Goal: Information Seeking & Learning: Learn about a topic

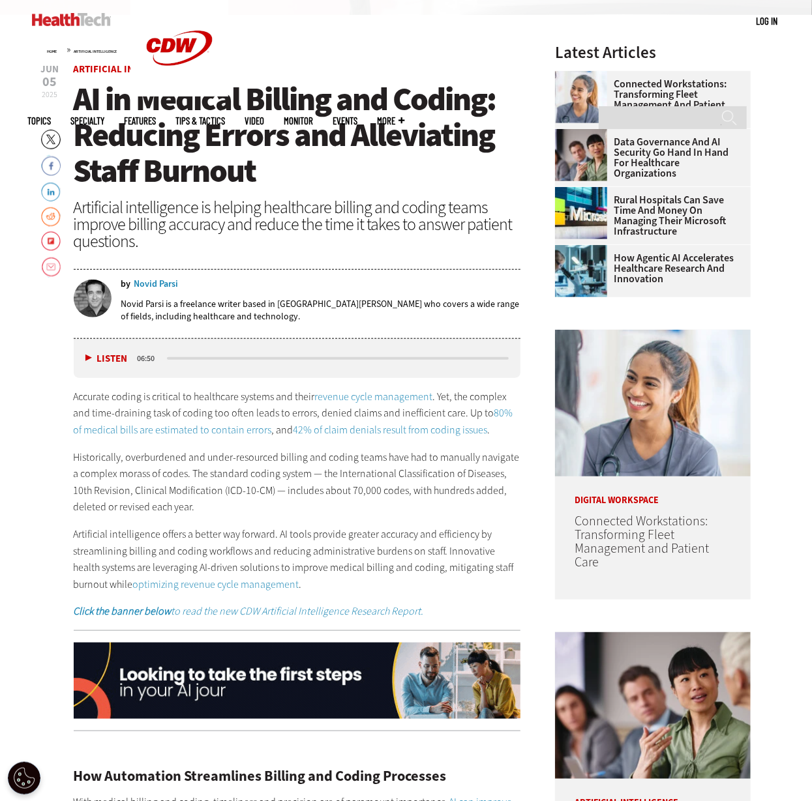
drag, startPoint x: 407, startPoint y: 10, endPoint x: 254, endPoint y: 487, distance: 501.1
click at [254, 400] on p "Historically, overburdened and under-resourced billing and coding teams have ha…" at bounding box center [297, 482] width 447 height 66
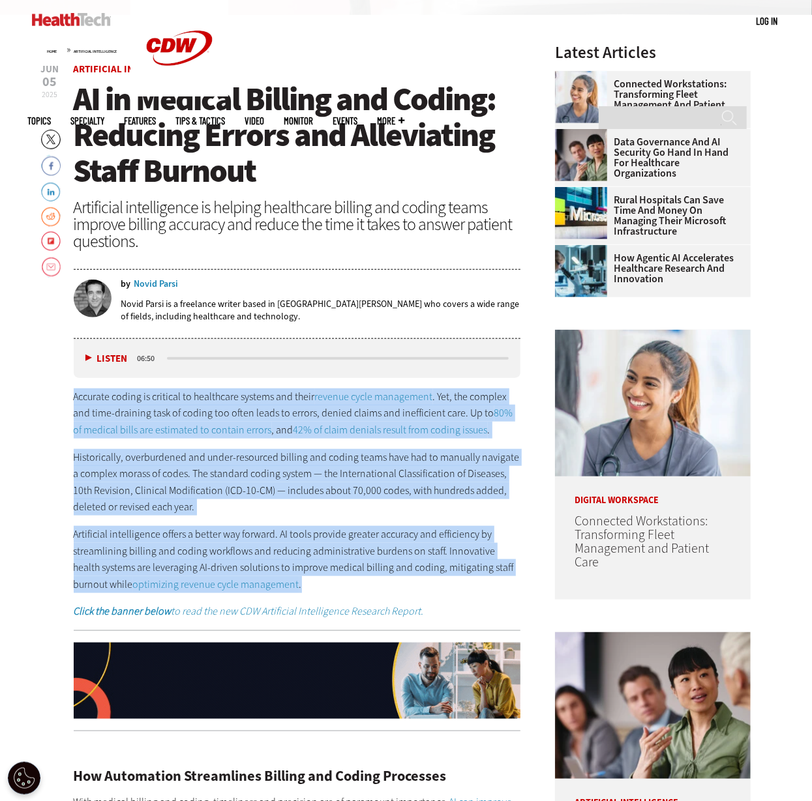
drag, startPoint x: 340, startPoint y: 591, endPoint x: 35, endPoint y: 398, distance: 360.4
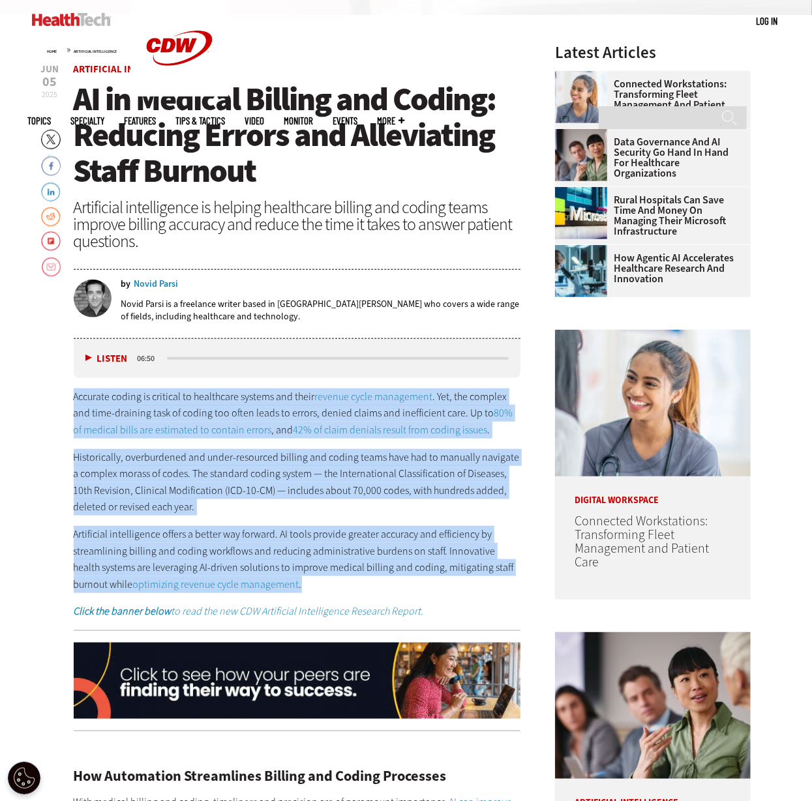
copy div "Accurate coding is critical to healthcare systems and their revenue cycle manag…"
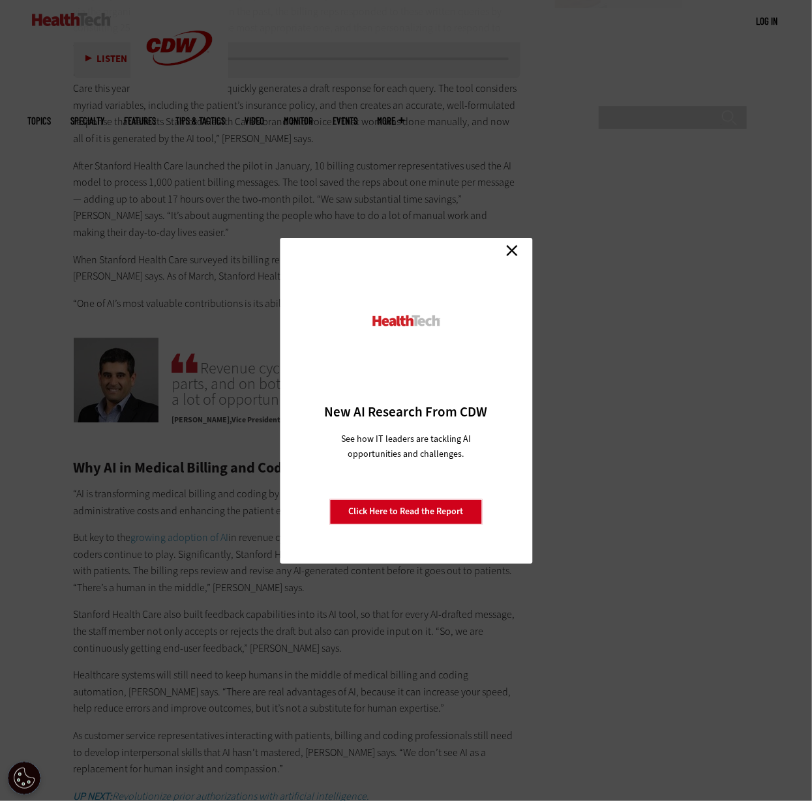
scroll to position [1795, 0]
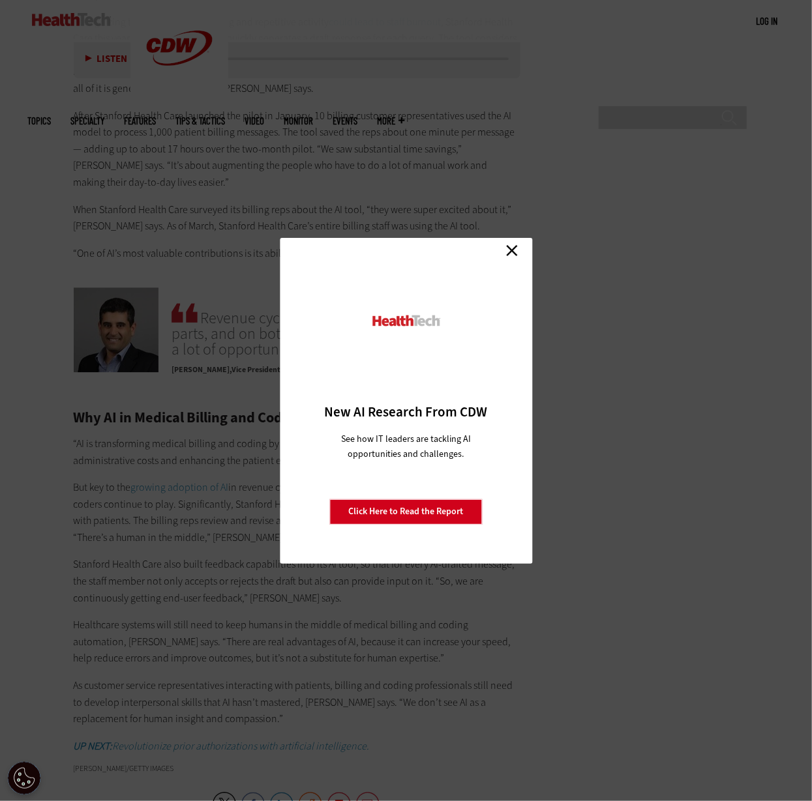
click at [405, 249] on link "Close" at bounding box center [512, 251] width 20 height 20
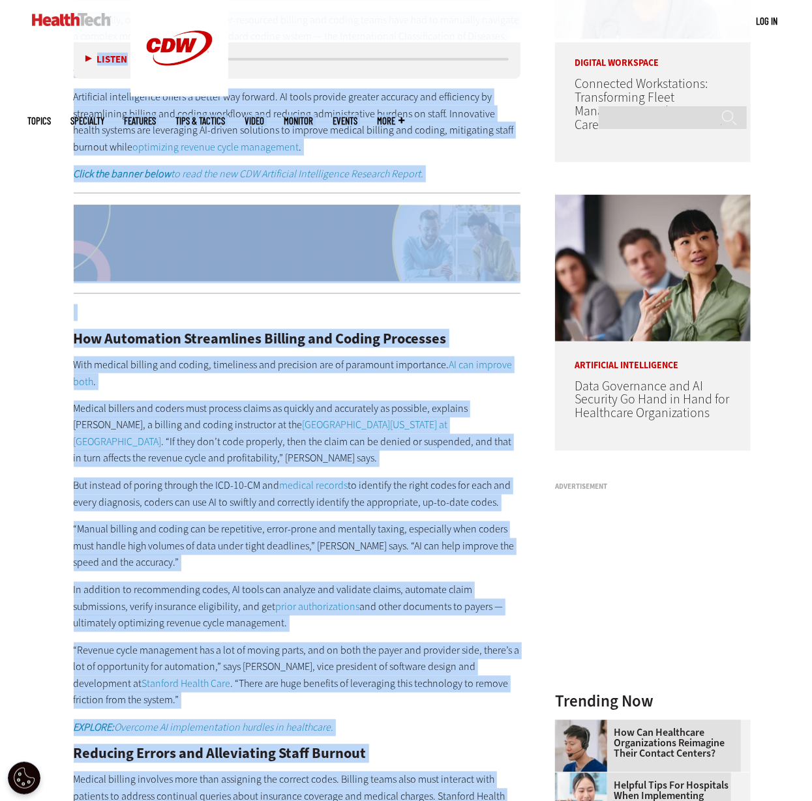
scroll to position [744, 0]
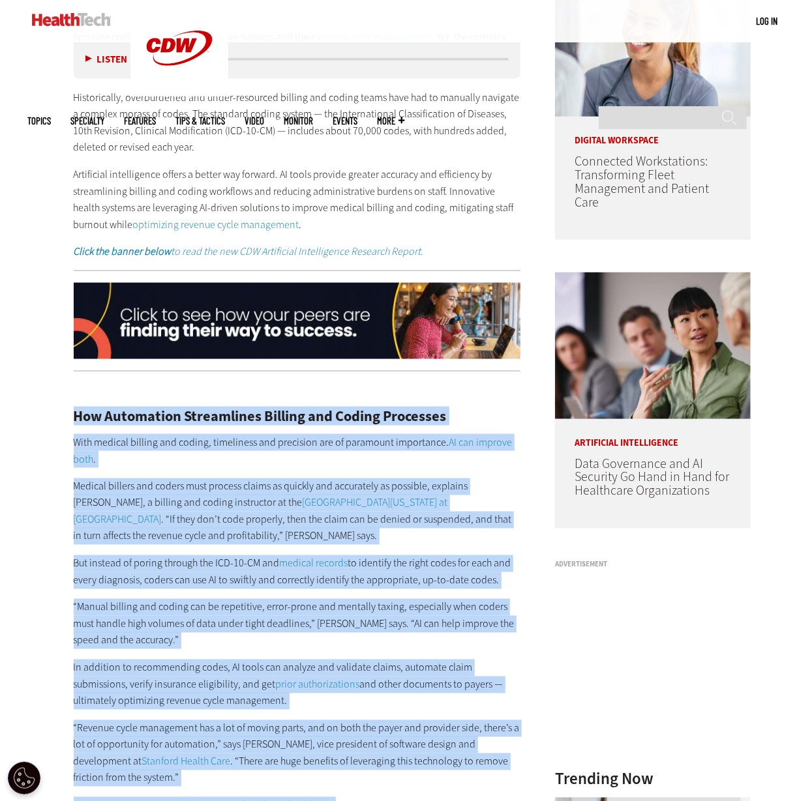
drag, startPoint x: 501, startPoint y: 709, endPoint x: 66, endPoint y: 416, distance: 524.1
copy div "Lor Ipsumdolor Sitametcons Adipisc eli Seddoe Temporinc Utla etdolor magnaal en…"
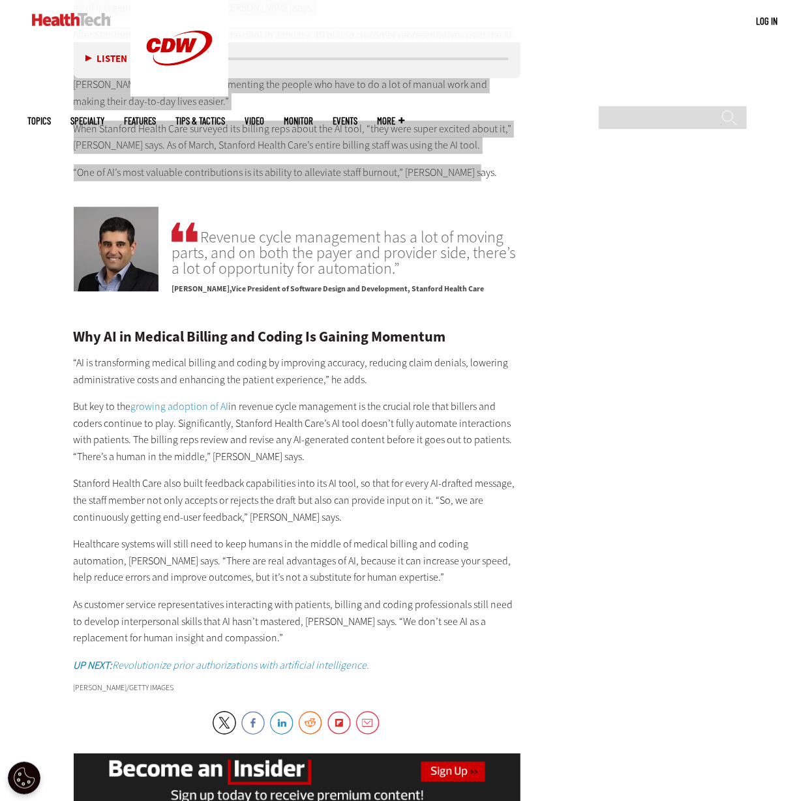
scroll to position [1879, 0]
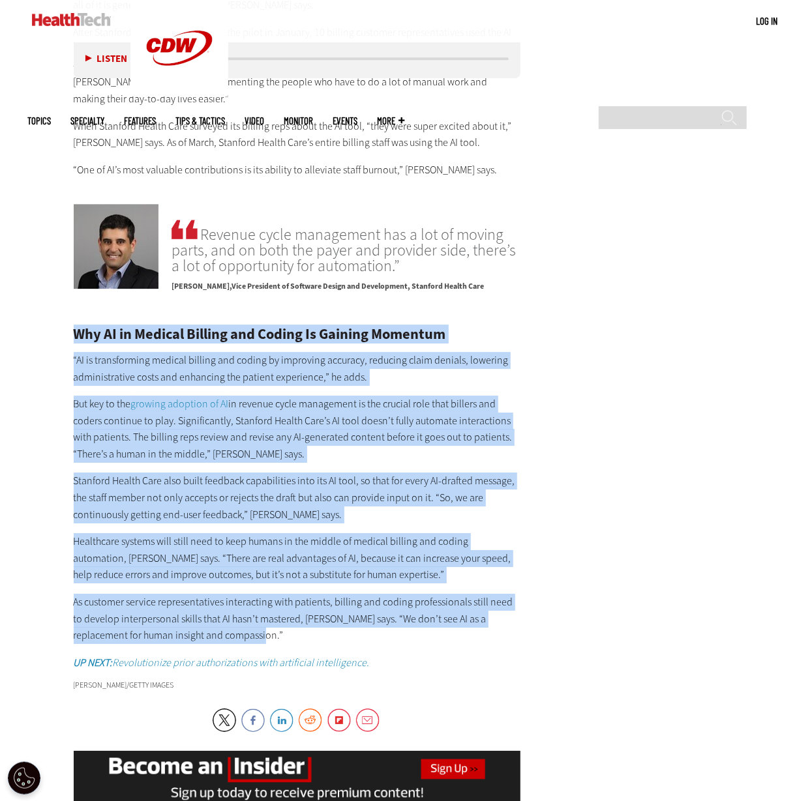
drag, startPoint x: 264, startPoint y: 633, endPoint x: 32, endPoint y: 330, distance: 381.2
copy div "Lor IP do Sitamet Consect adi Elitse Do Eiusmod Temporin “UT la etdoloremagn al…"
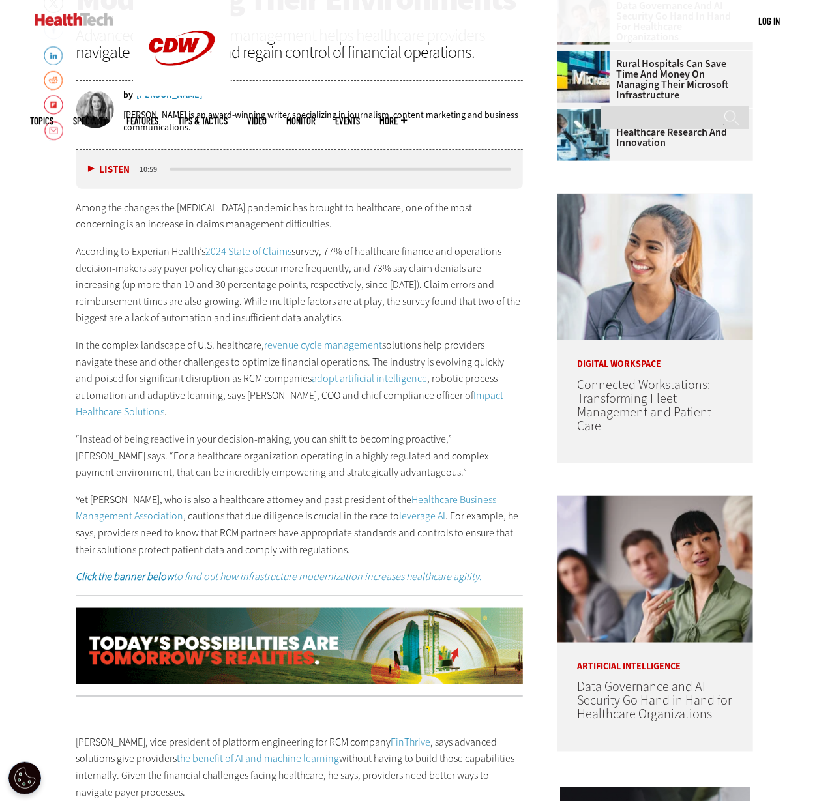
scroll to position [543, 0]
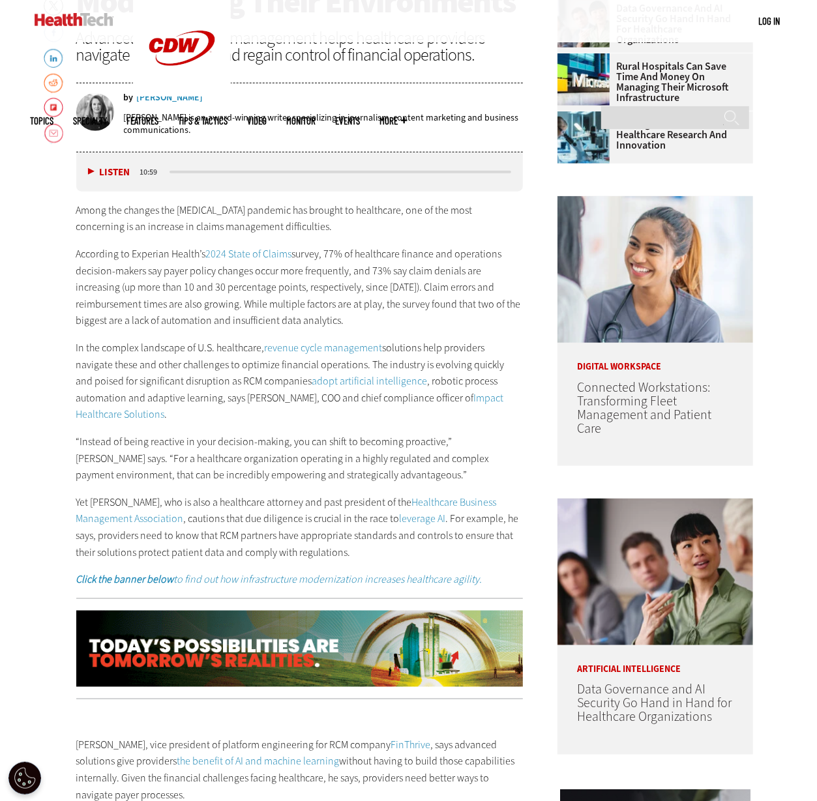
drag, startPoint x: 301, startPoint y: 531, endPoint x: 60, endPoint y: 247, distance: 372.7
drag, startPoint x: 60, startPoint y: 247, endPoint x: 507, endPoint y: 341, distance: 456.9
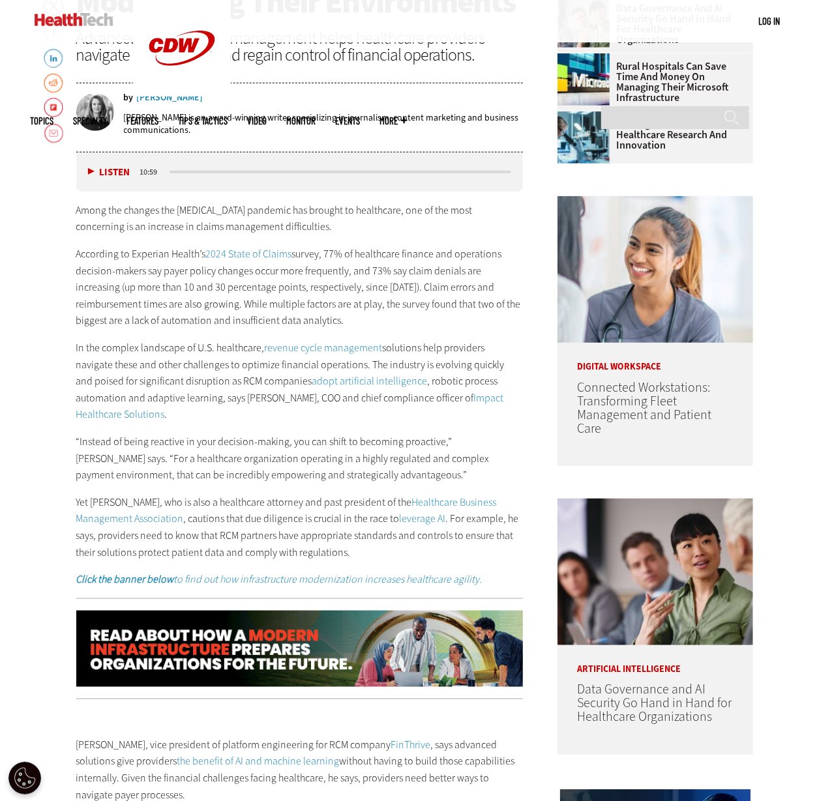
click at [507, 341] on p "In the complex landscape of U.S. healthcare, revenue cycle management solutions…" at bounding box center [299, 381] width 447 height 83
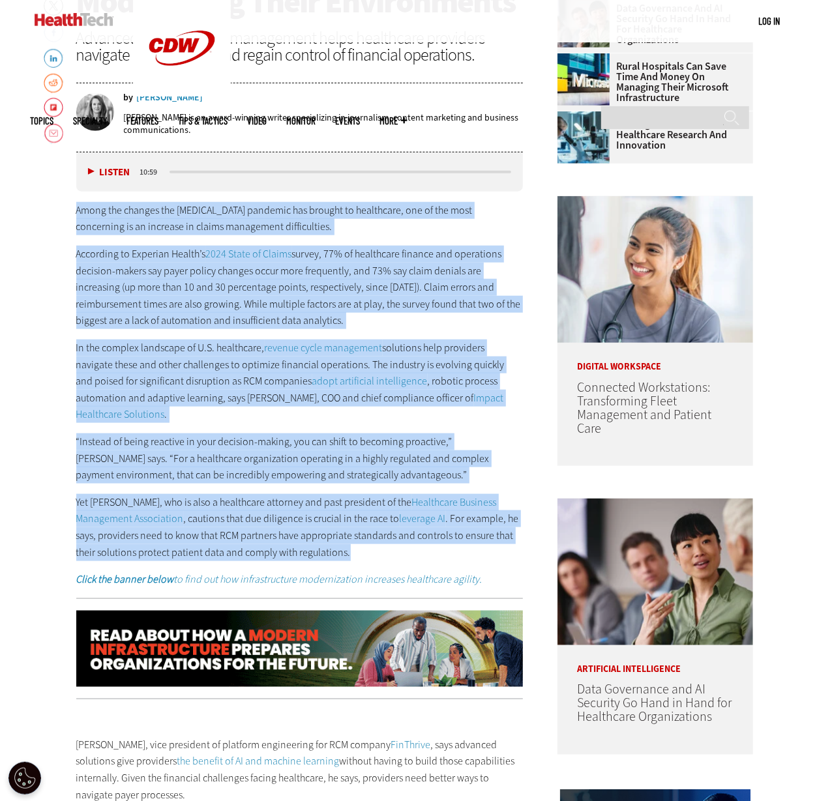
drag, startPoint x: 287, startPoint y: 536, endPoint x: 71, endPoint y: 211, distance: 389.8
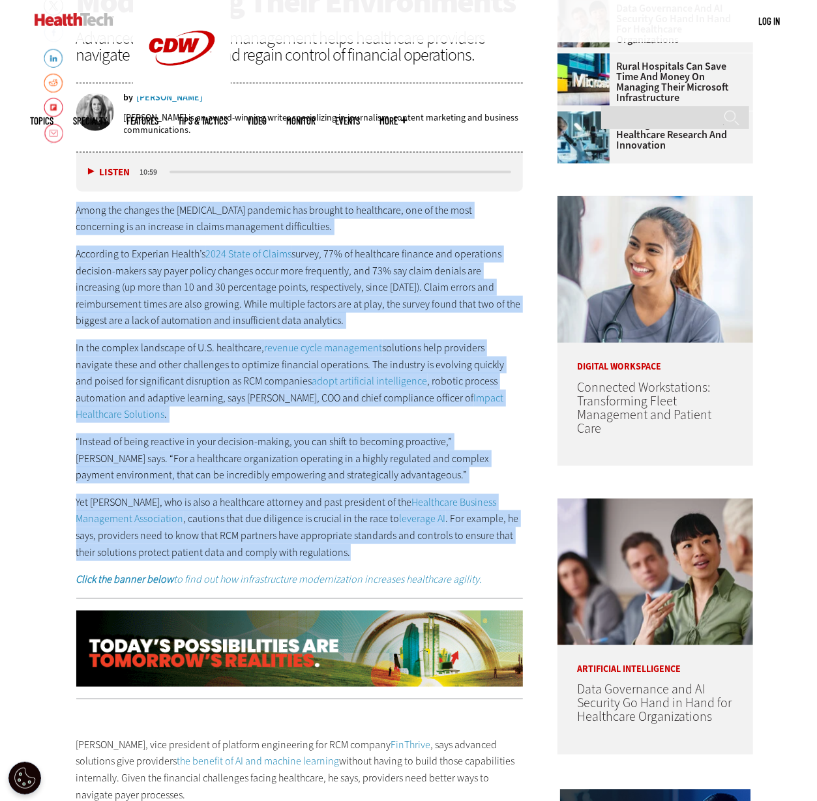
copy div "Among the changes the COVID-19 pandemic has brought to healthcare, one of the m…"
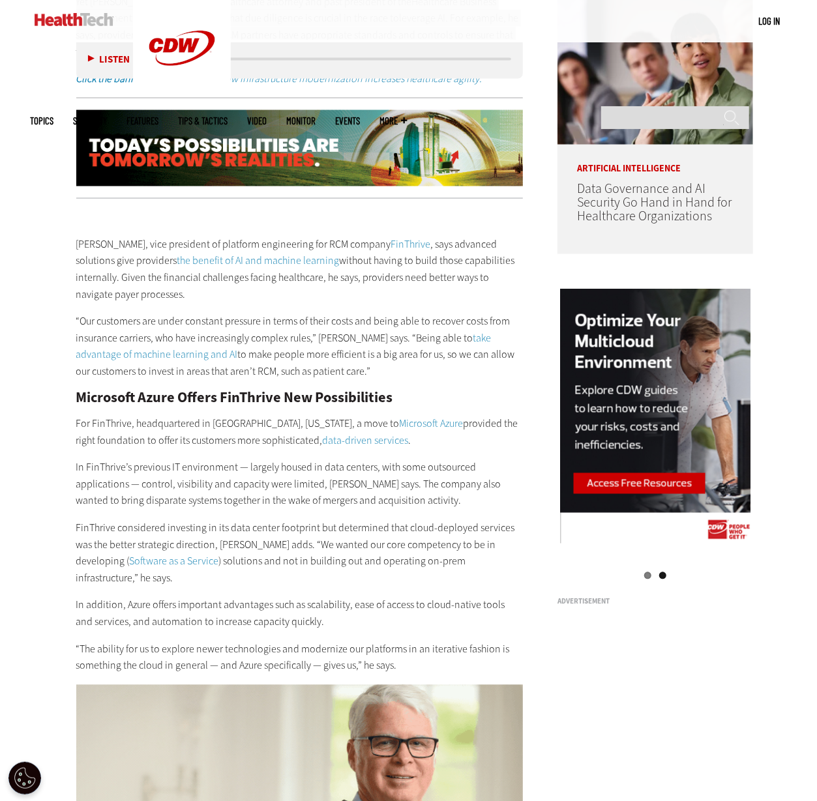
scroll to position [1042, 0]
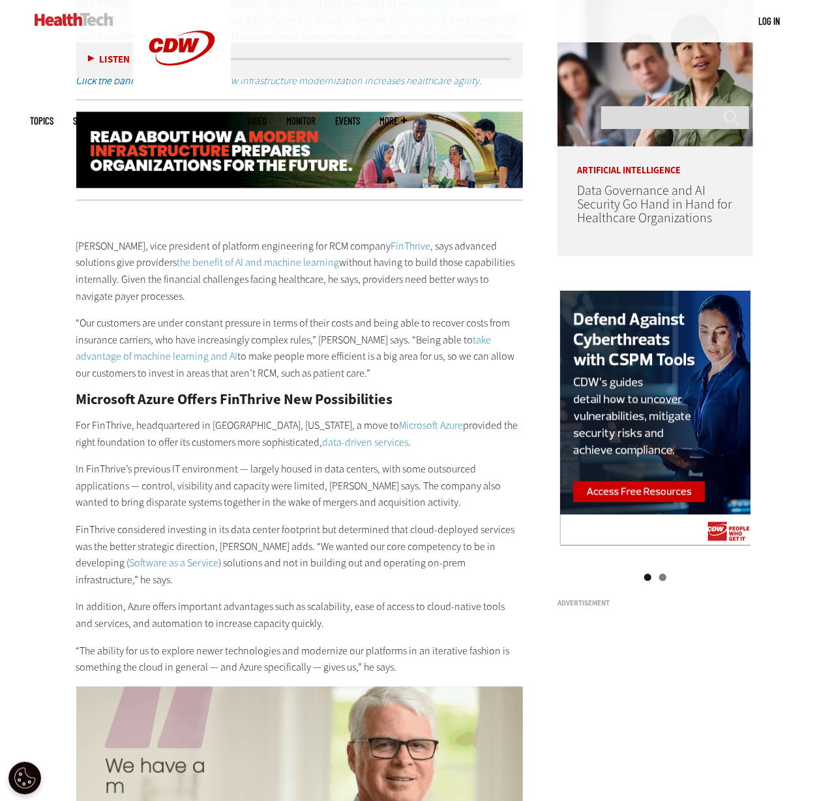
drag, startPoint x: 340, startPoint y: 362, endPoint x: 66, endPoint y: 221, distance: 307.9
copy div "Adam Robinson, vice president of platform engineering for RCM company FinThrive…"
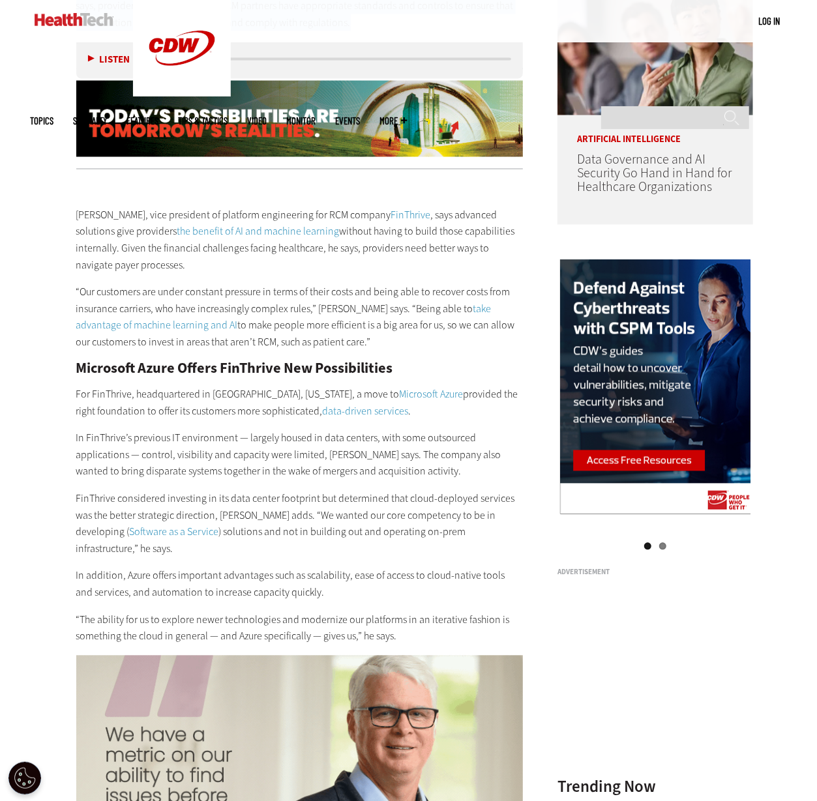
scroll to position [1075, 0]
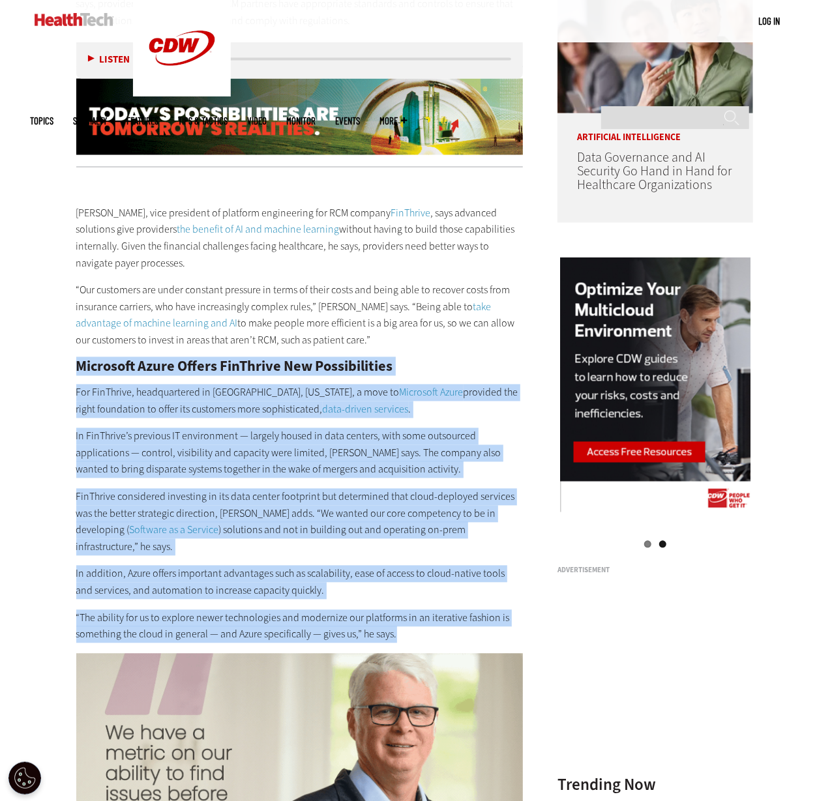
drag, startPoint x: 413, startPoint y: 601, endPoint x: 68, endPoint y: 352, distance: 424.8
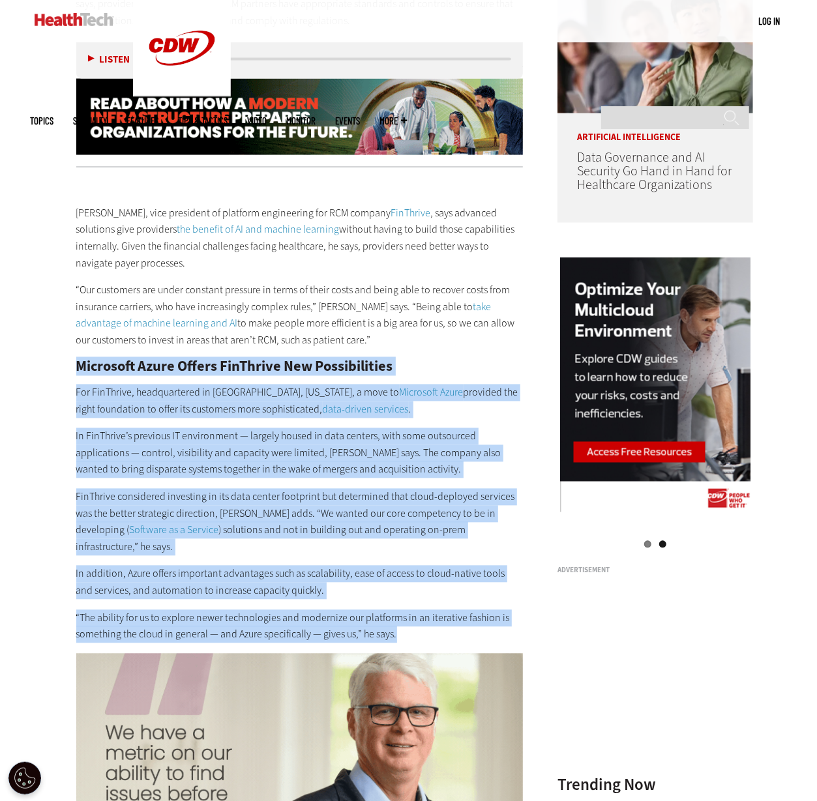
copy div "Microsoft Azure Offers FinThrive New Possibilities For FinThrive, headquartered…"
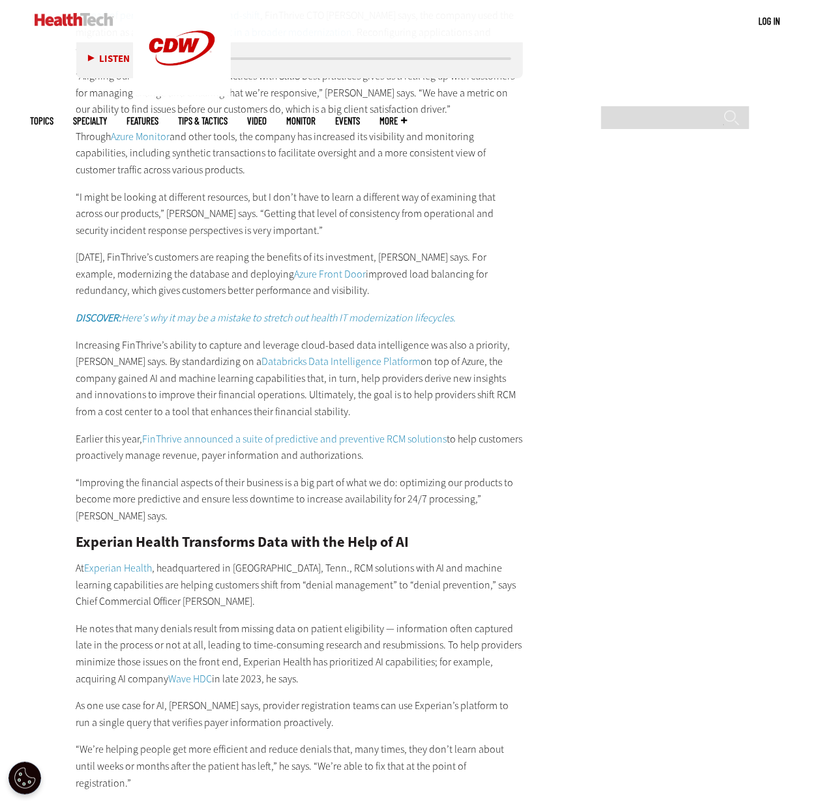
scroll to position [2249, 0]
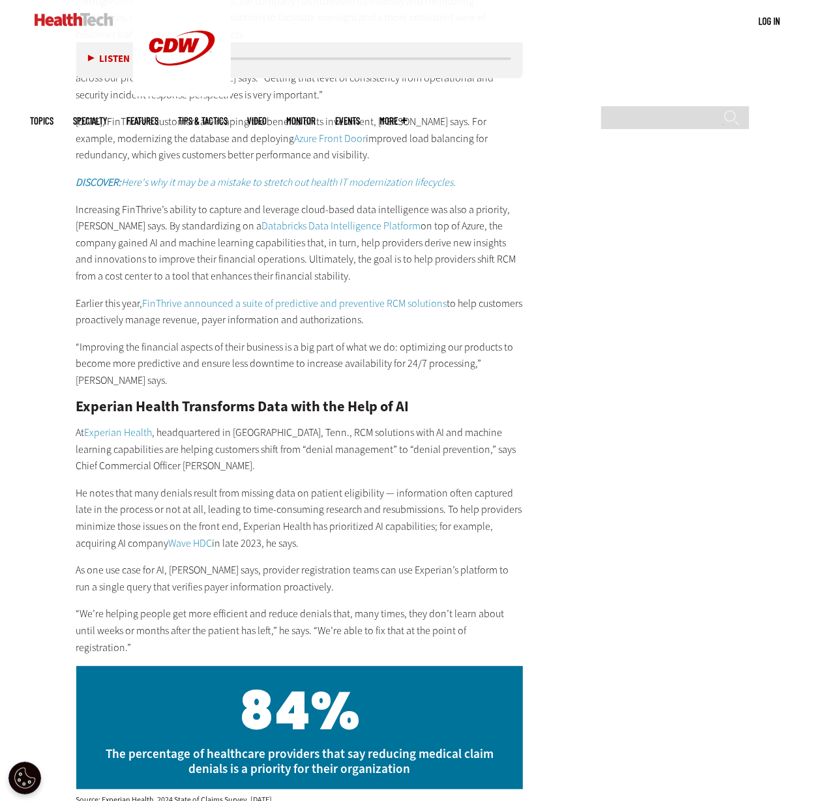
click at [389, 562] on p "As one use case for AI, Considine says, provider registration teams can use Exp…" at bounding box center [299, 578] width 447 height 33
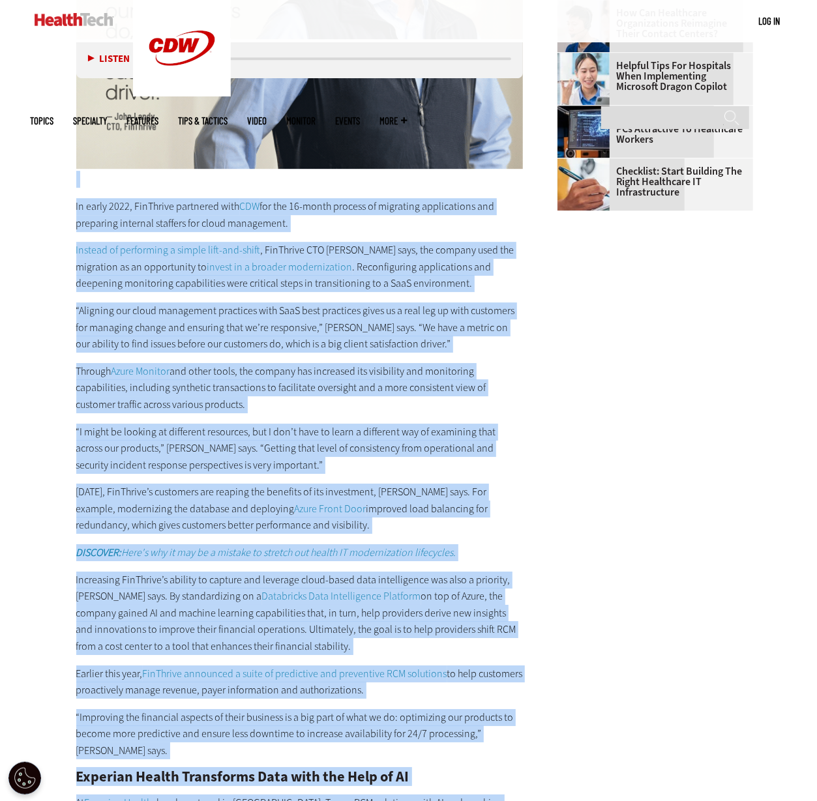
scroll to position [1793, 0]
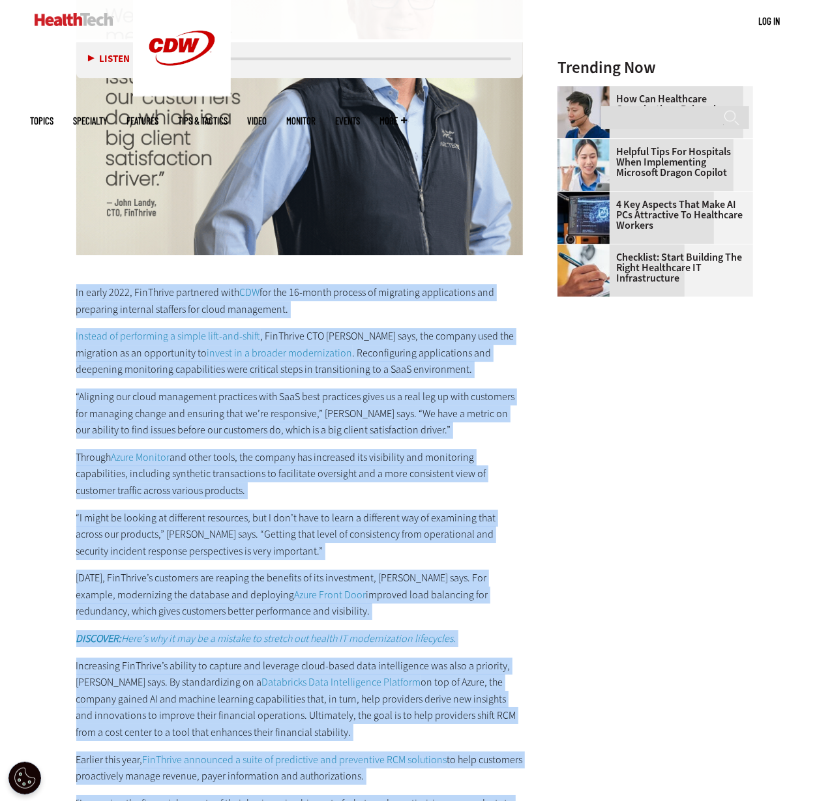
drag, startPoint x: 506, startPoint y: 592, endPoint x: 61, endPoint y: 258, distance: 556.4
click at [61, 258] on article "Dec 02 2024 Twitter Facebook LinkedIn Reddit Flipboard Email Cloud Why RCM Comp…" at bounding box center [286, 704] width 473 height 4047
copy div "In early 2022, FinThrive partnered with CDW for the 16-month process of migrati…"
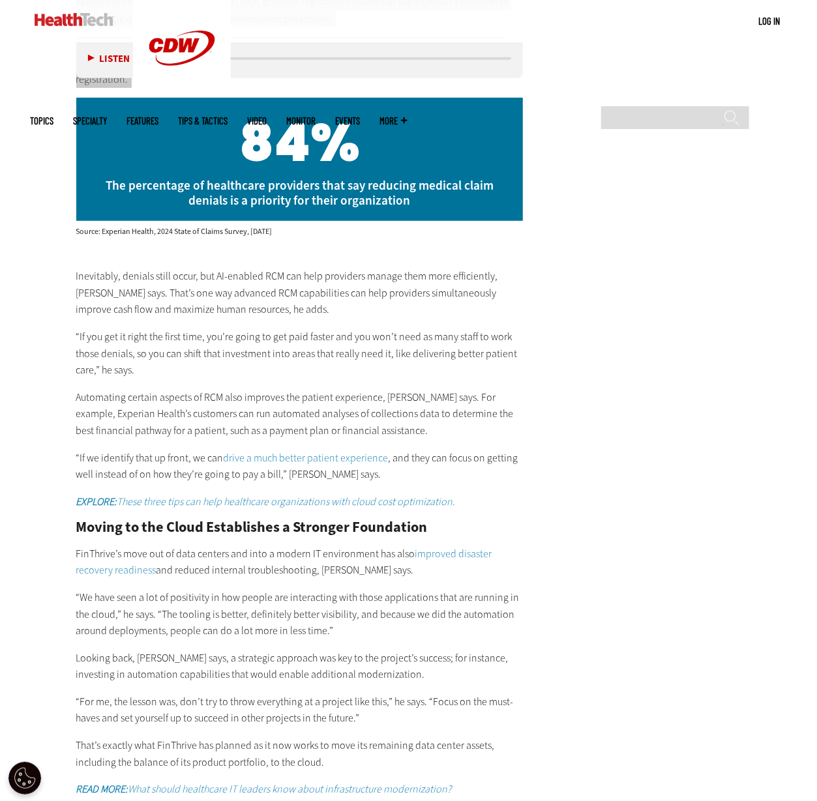
scroll to position [2827, 0]
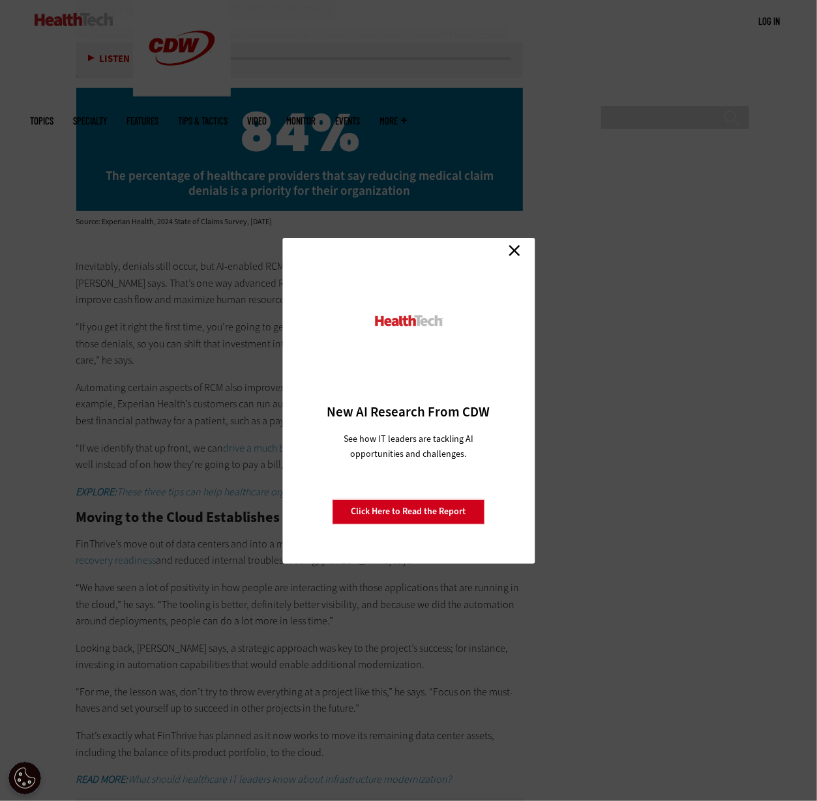
click at [511, 244] on link "Close" at bounding box center [515, 251] width 20 height 20
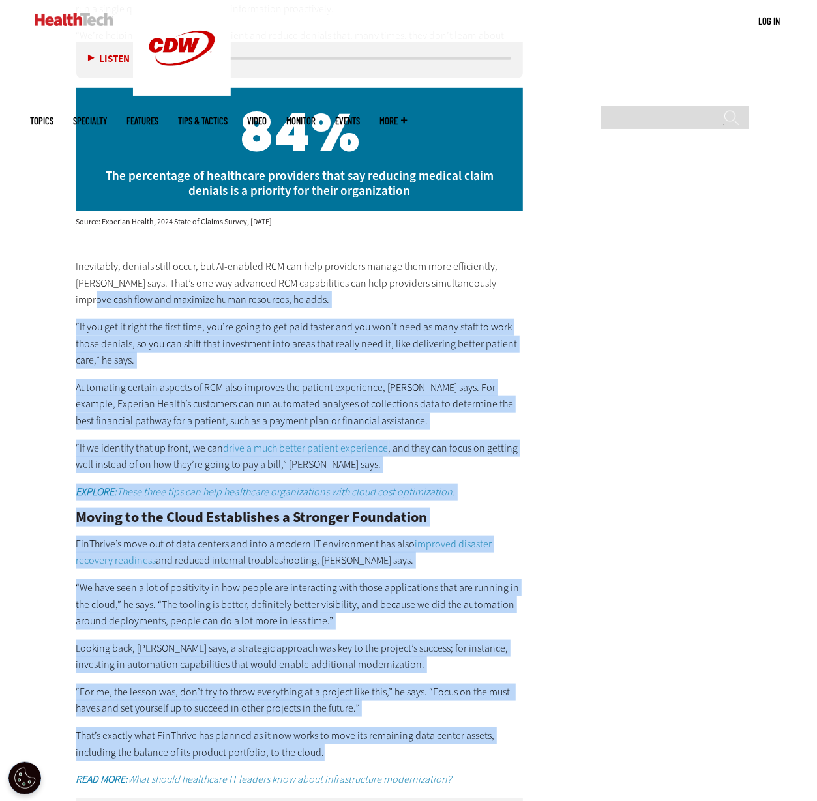
drag, startPoint x: 360, startPoint y: 700, endPoint x: 63, endPoint y: 247, distance: 541.8
click at [237, 536] on p "FinThrive’s move out of data centers and into a modern IT environment has also …" at bounding box center [299, 552] width 447 height 33
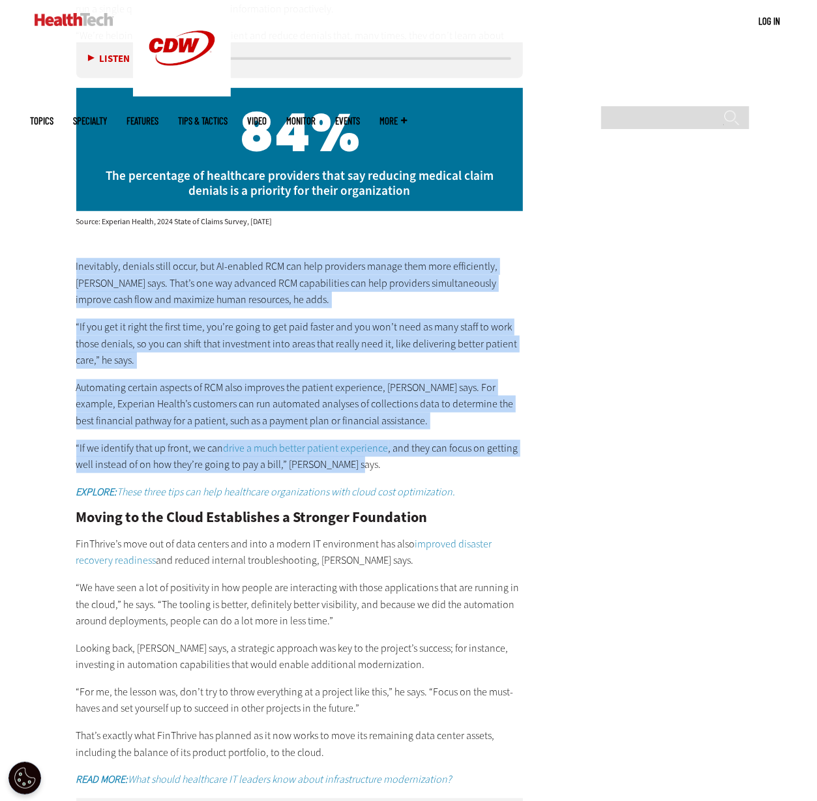
drag, startPoint x: 374, startPoint y: 414, endPoint x: 43, endPoint y: 215, distance: 385.7
copy div "Inevitably, denials still occur, but AI-enabled RCM can help providers manage t…"
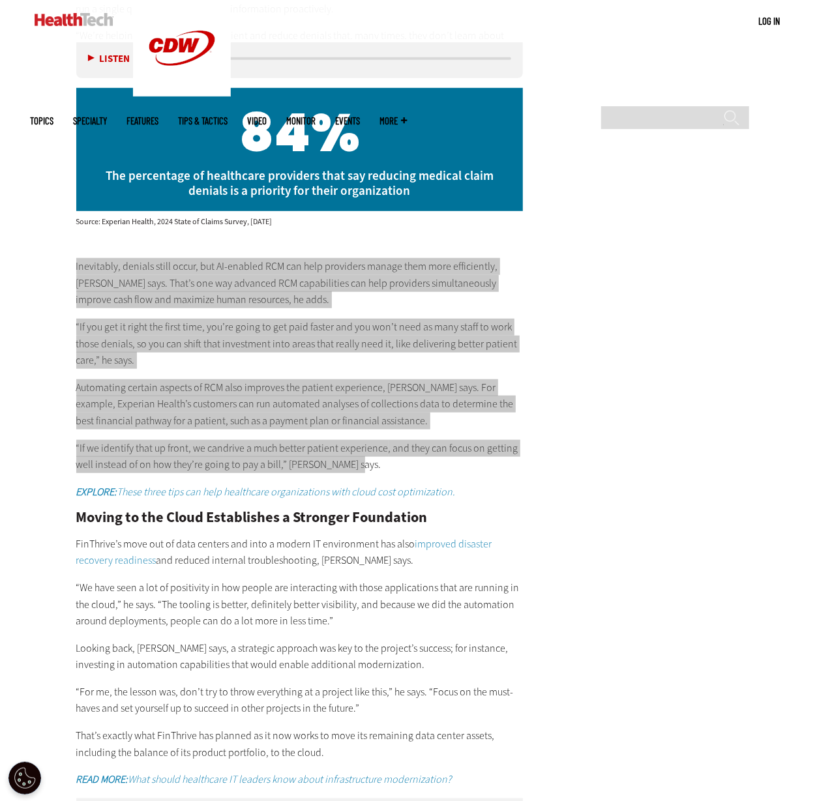
scroll to position [2856, 0]
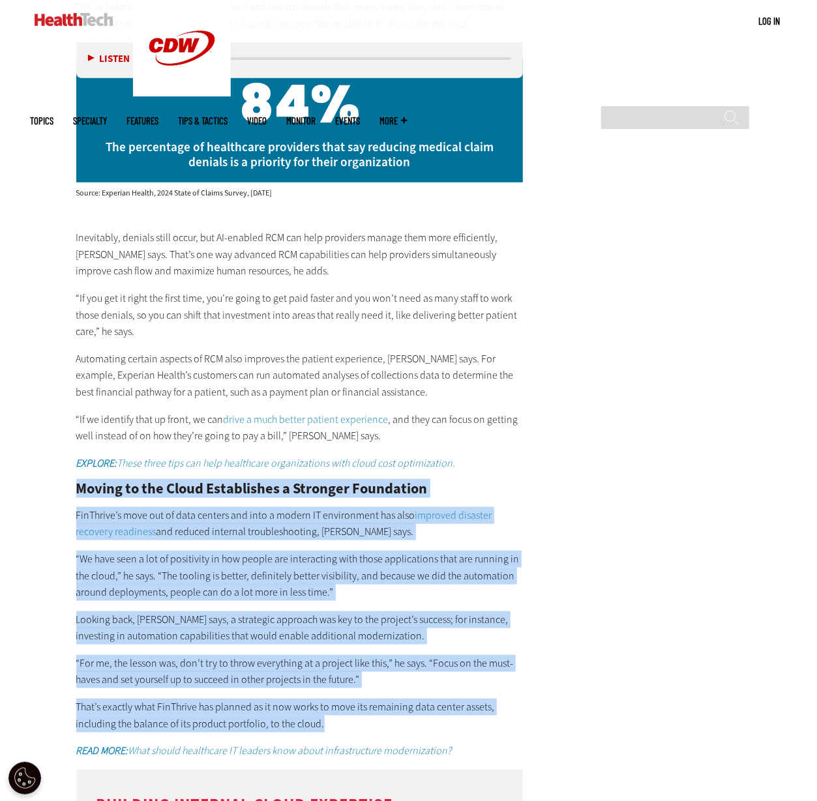
drag, startPoint x: 396, startPoint y: 680, endPoint x: 66, endPoint y: 430, distance: 414.6
copy div "Moving to the Cloud Establishes a Stronger Foundation FinThrive’s move out of d…"
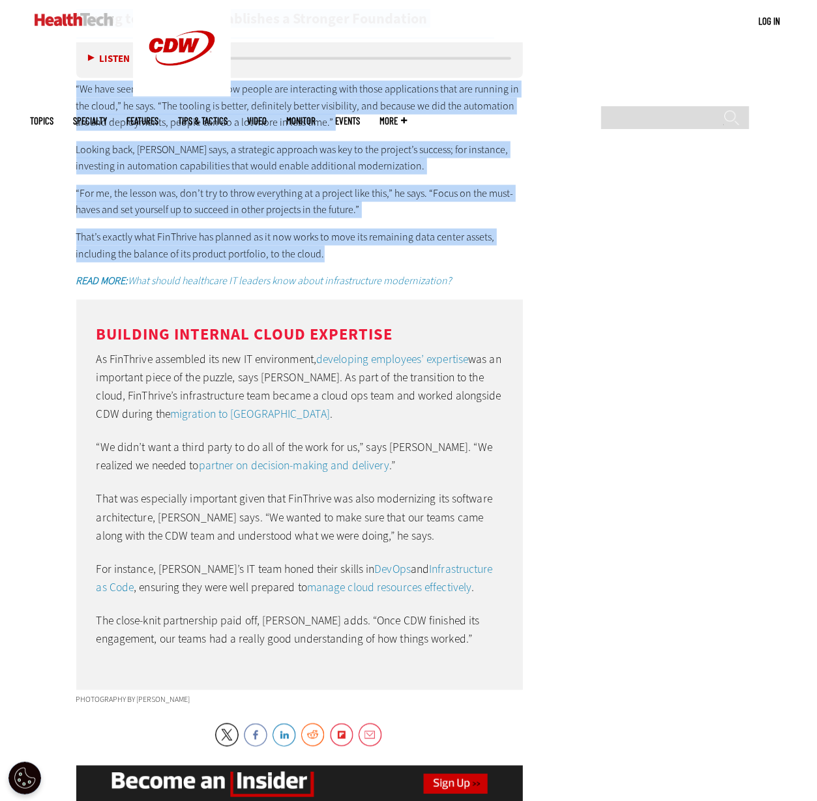
scroll to position [3328, 0]
